Goal: Information Seeking & Learning: Understand process/instructions

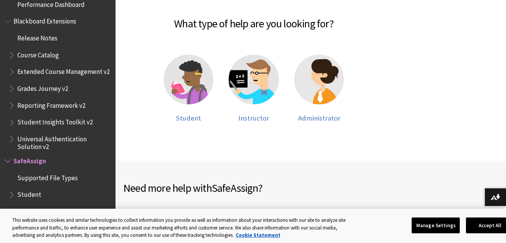
scroll to position [112, 0]
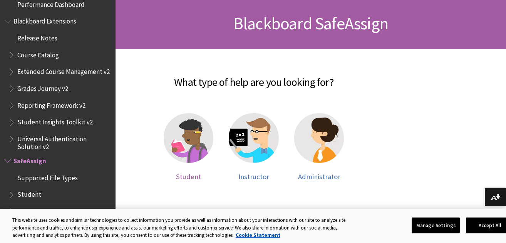
click at [189, 145] on img at bounding box center [189, 138] width 50 height 50
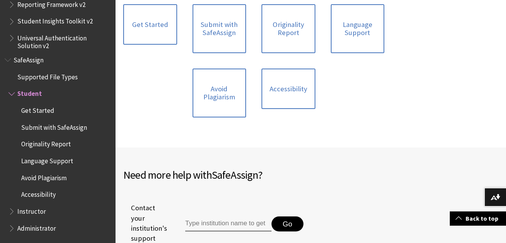
scroll to position [122, 0]
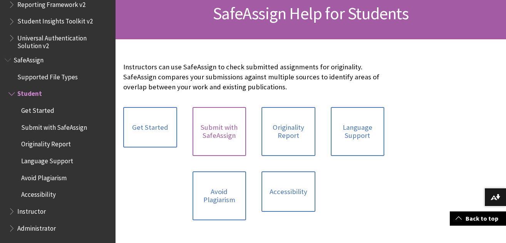
click at [242, 130] on link "Submit with SafeAssign" at bounding box center [219, 131] width 54 height 49
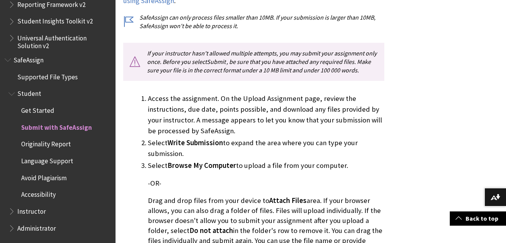
scroll to position [276, 0]
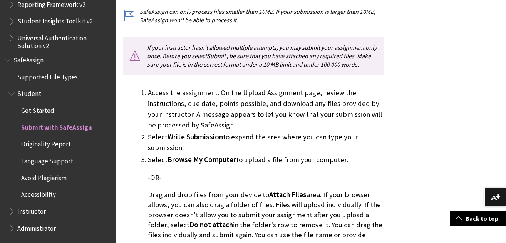
click at [65, 147] on span "Originality Report" at bounding box center [46, 143] width 50 height 10
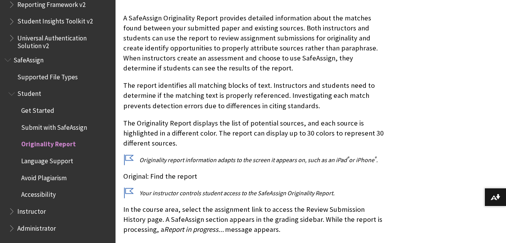
scroll to position [190, 0]
